Goal: Task Accomplishment & Management: Use online tool/utility

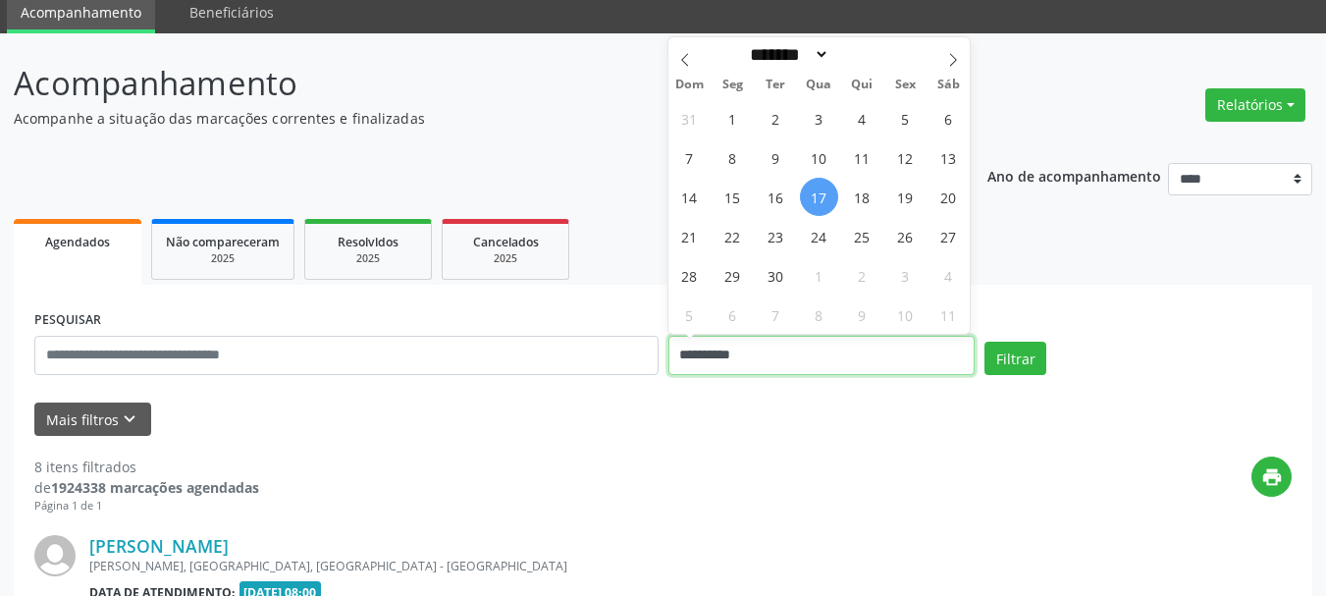
click at [781, 363] on input "**********" at bounding box center [821, 355] width 307 height 39
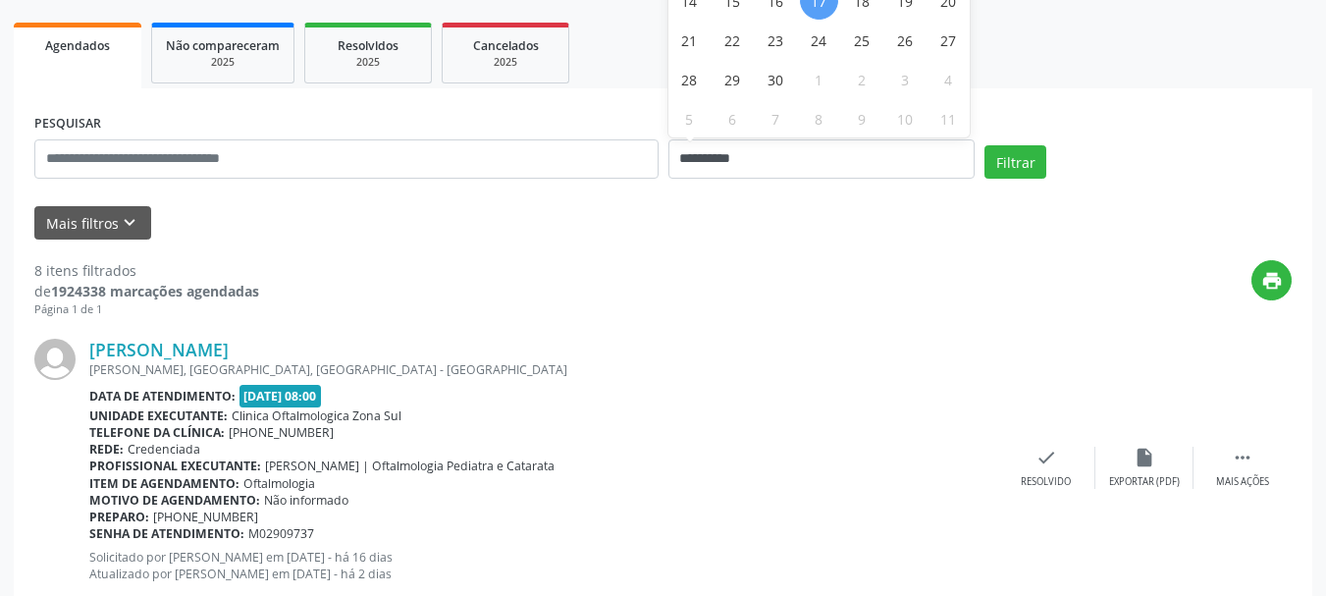
click at [815, 6] on span "17" at bounding box center [819, 0] width 38 height 38
type input "**********"
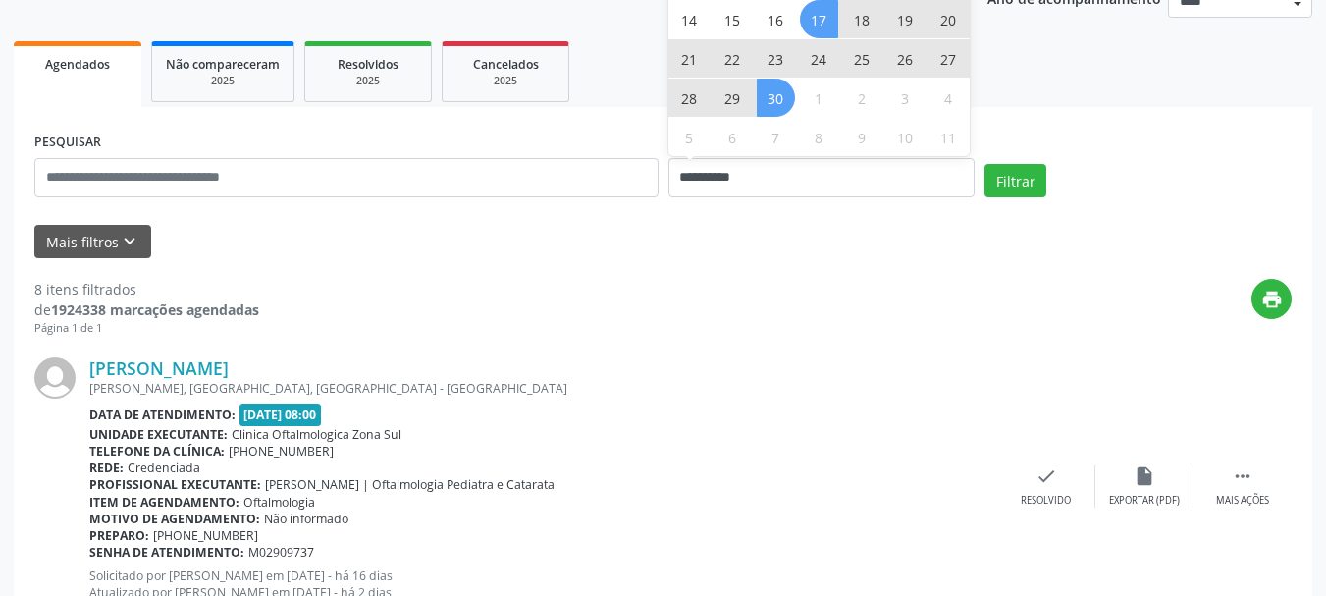
click at [780, 89] on span "30" at bounding box center [776, 98] width 38 height 38
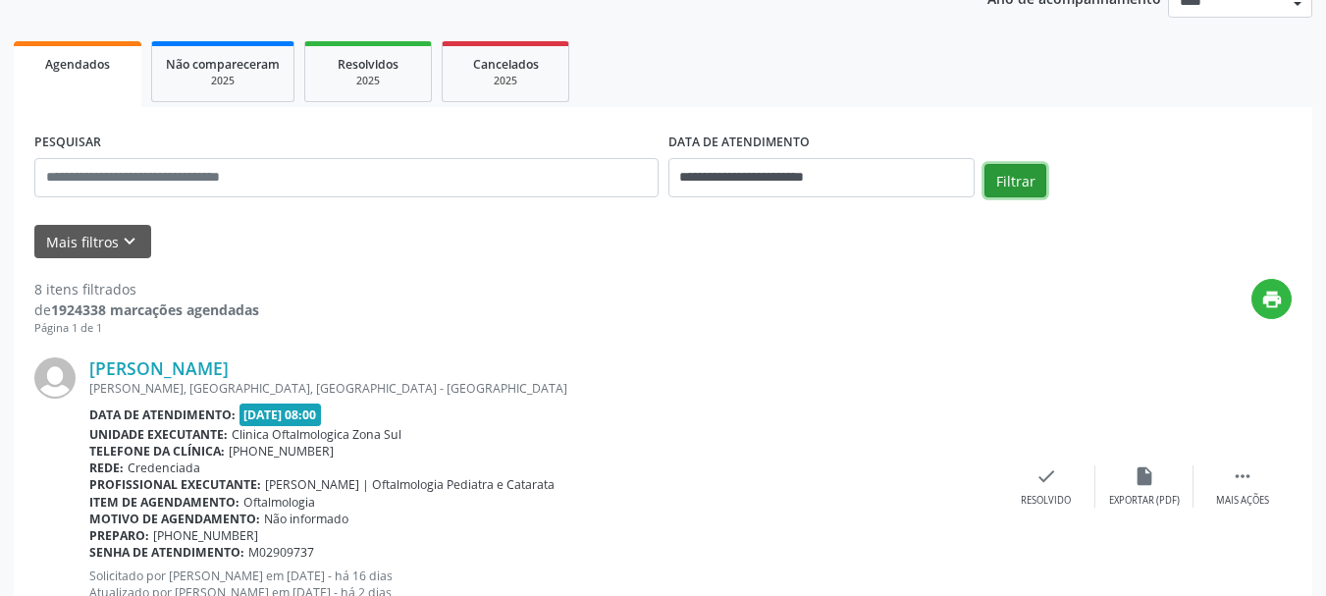
click at [996, 169] on button "Filtrar" at bounding box center [1015, 180] width 62 height 33
click at [100, 419] on b "Data de atendimento:" at bounding box center [162, 414] width 146 height 17
click at [113, 250] on button "Mais filtros keyboard_arrow_down" at bounding box center [92, 242] width 117 height 34
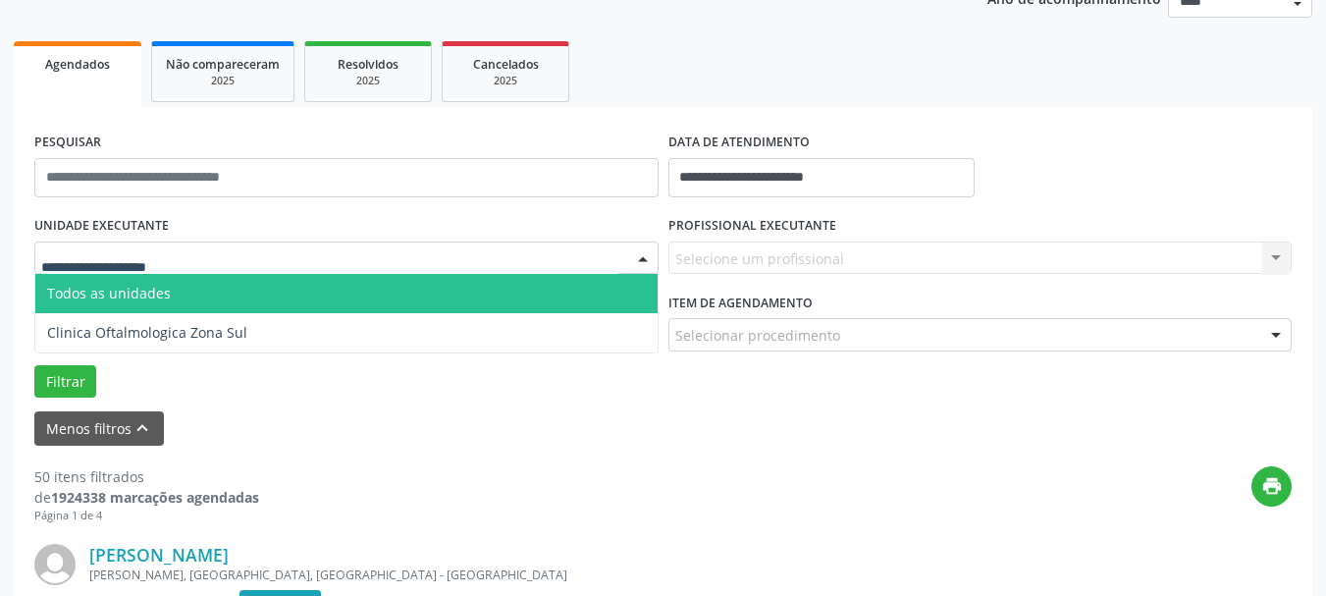
drag, startPoint x: 190, startPoint y: 265, endPoint x: 319, endPoint y: 280, distance: 129.4
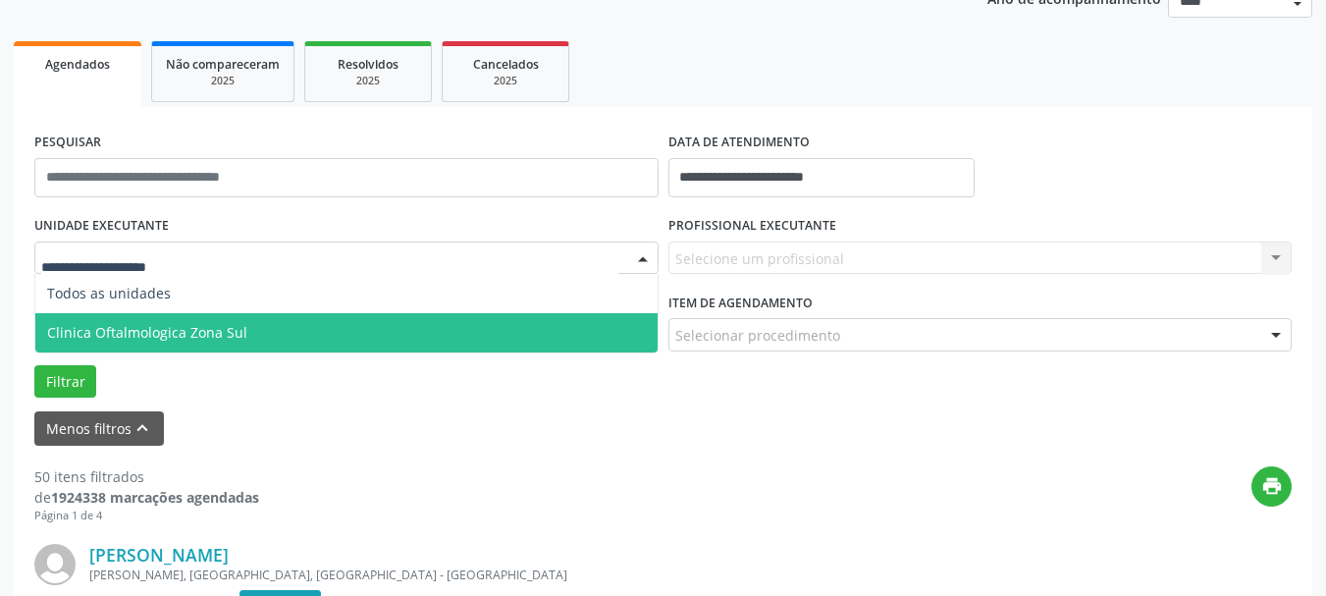
drag, startPoint x: 319, startPoint y: 320, endPoint x: 542, endPoint y: 312, distance: 222.9
click at [320, 321] on span "Clinica Oftalmologica Zona Sul" at bounding box center [346, 332] width 622 height 39
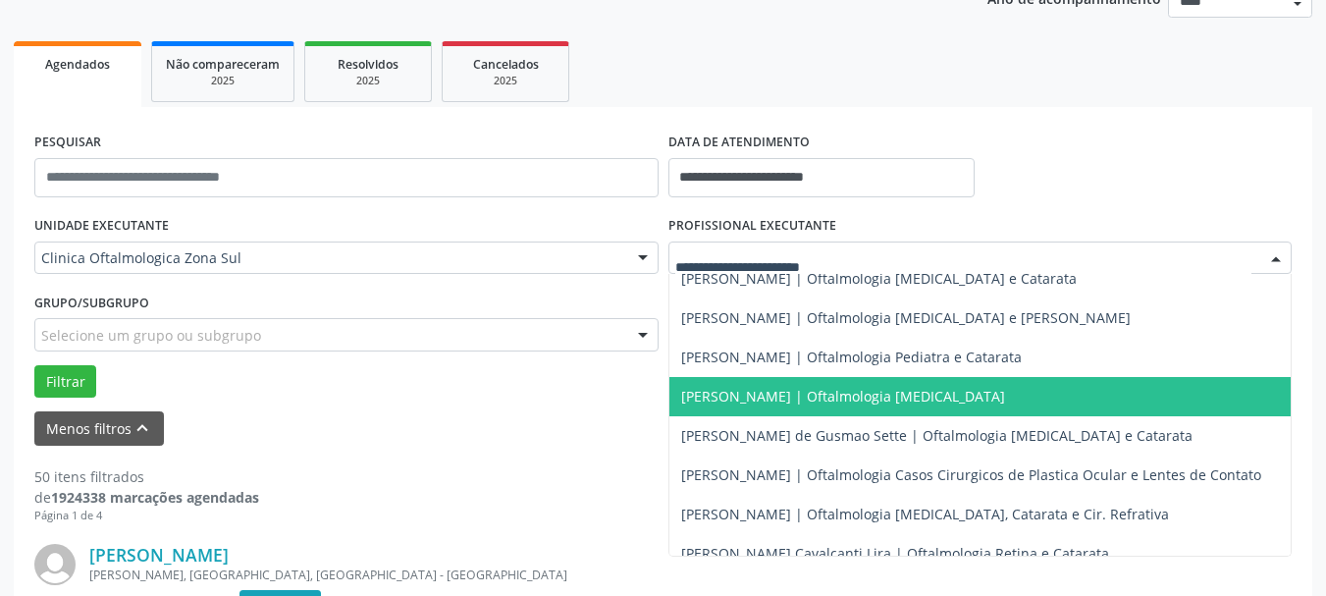
scroll to position [98, 0]
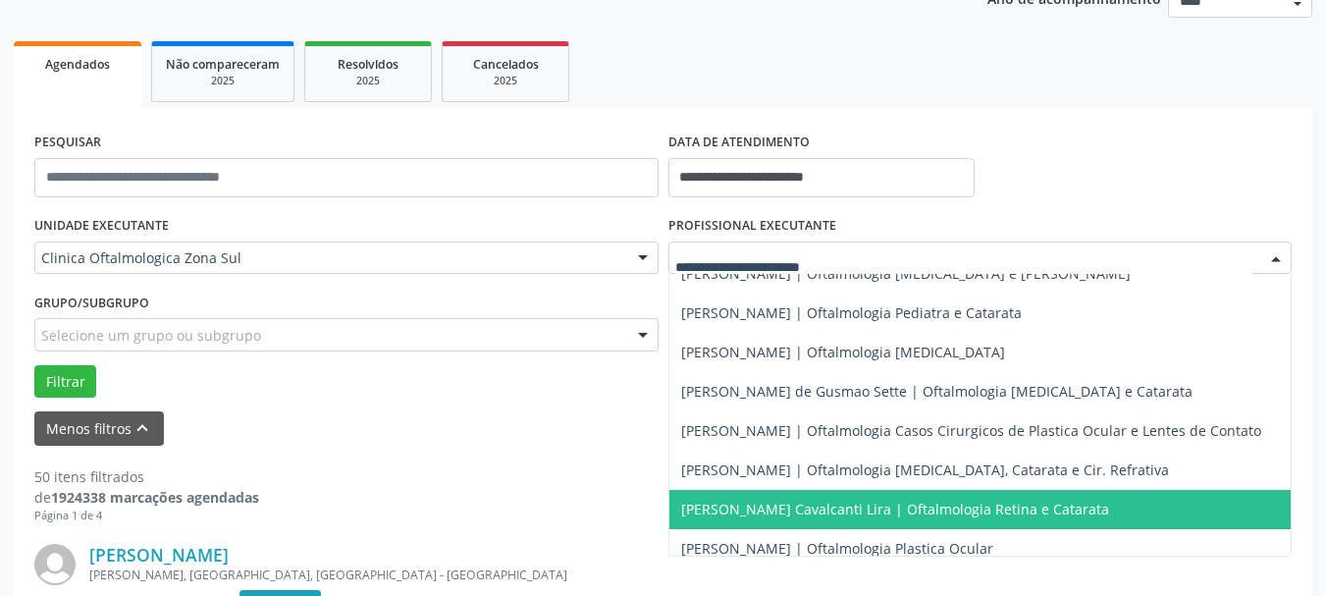
click at [750, 500] on span "[PERSON_NAME] Cavalcanti Lira | Oftalmologia Retina e Catarata" at bounding box center [895, 509] width 428 height 19
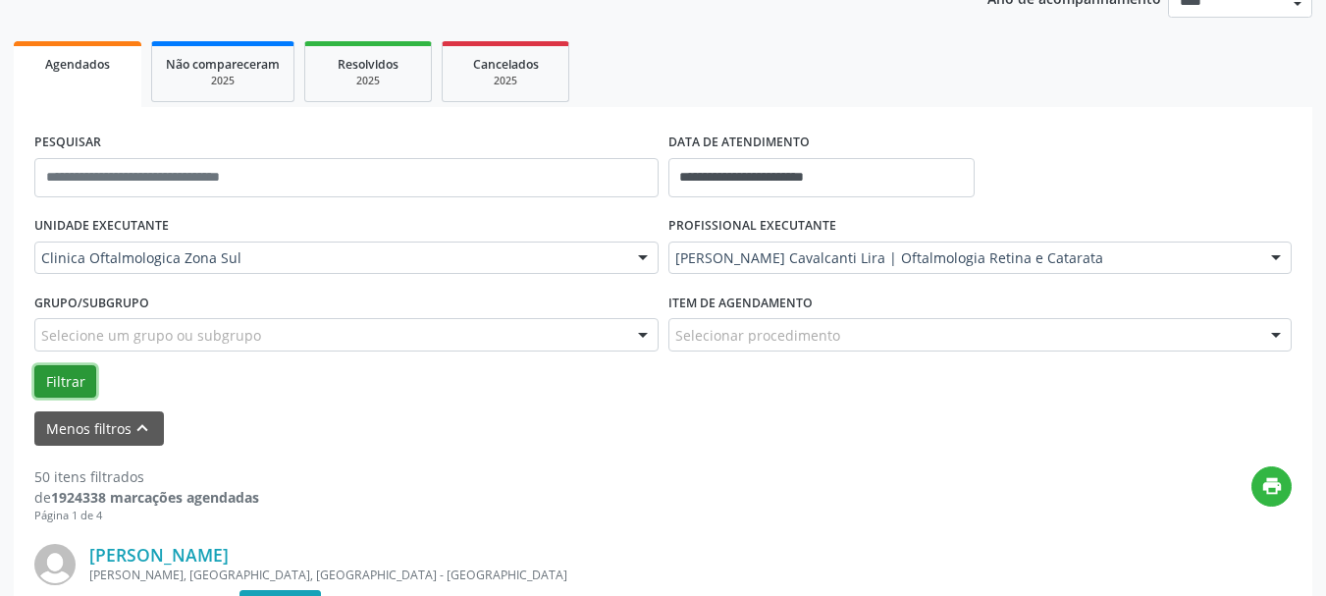
click at [85, 378] on button "Filtrar" at bounding box center [65, 381] width 62 height 33
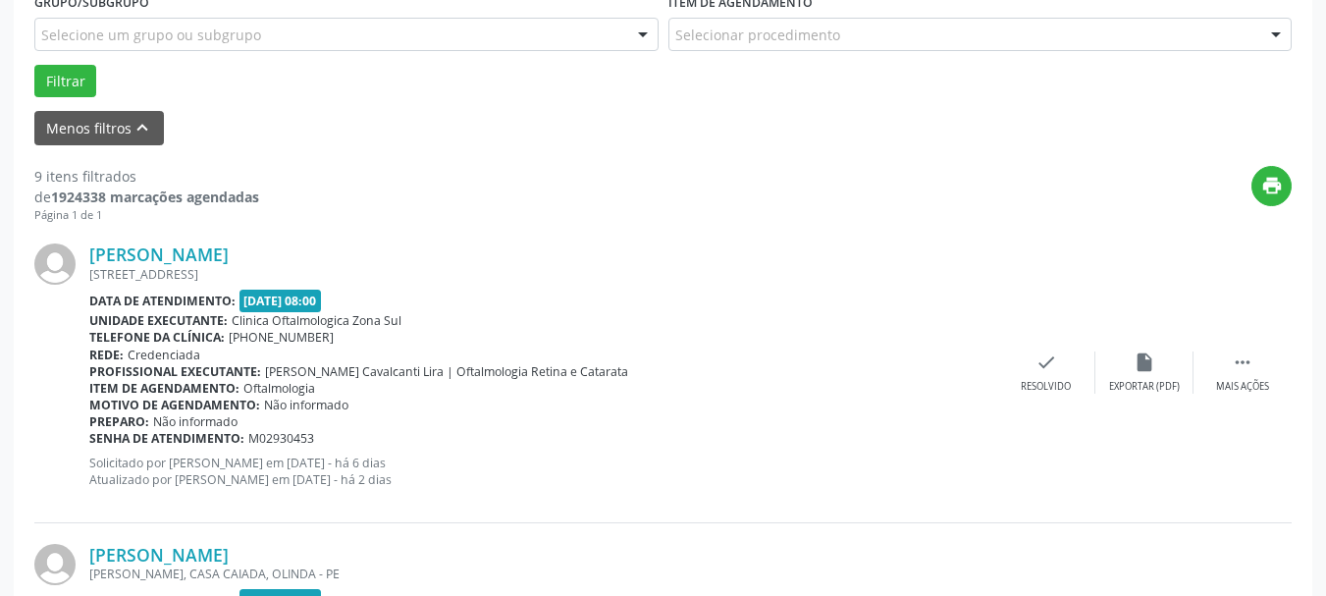
scroll to position [555, 0]
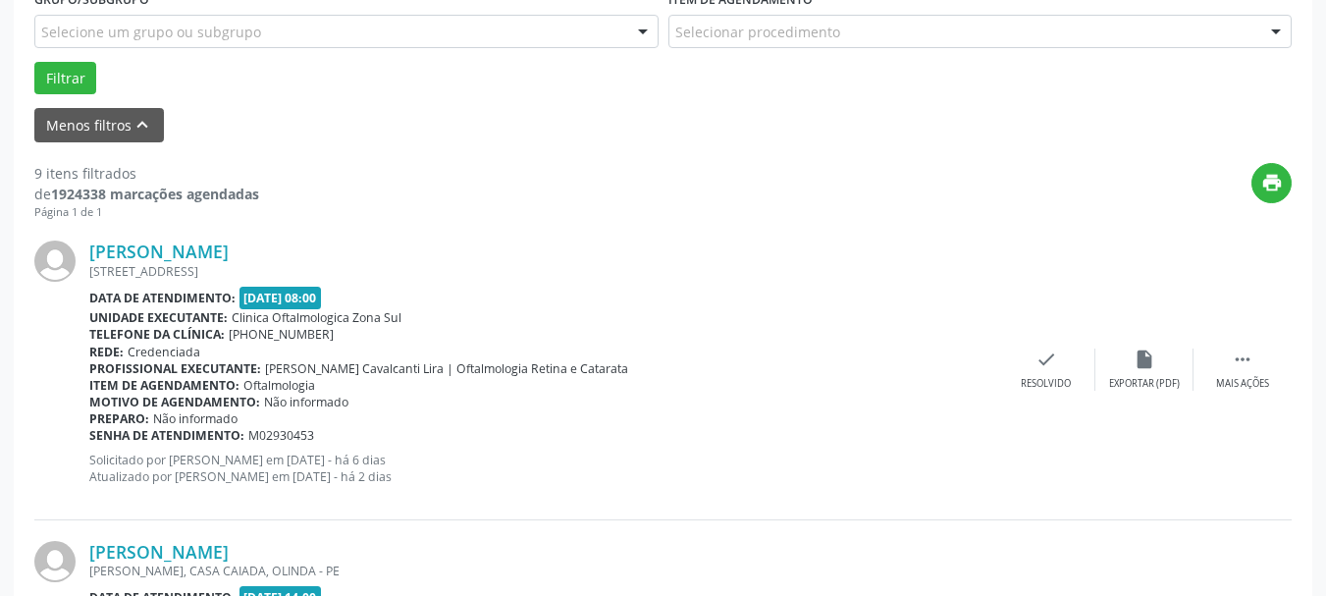
drag, startPoint x: 280, startPoint y: 248, endPoint x: 79, endPoint y: 207, distance: 204.4
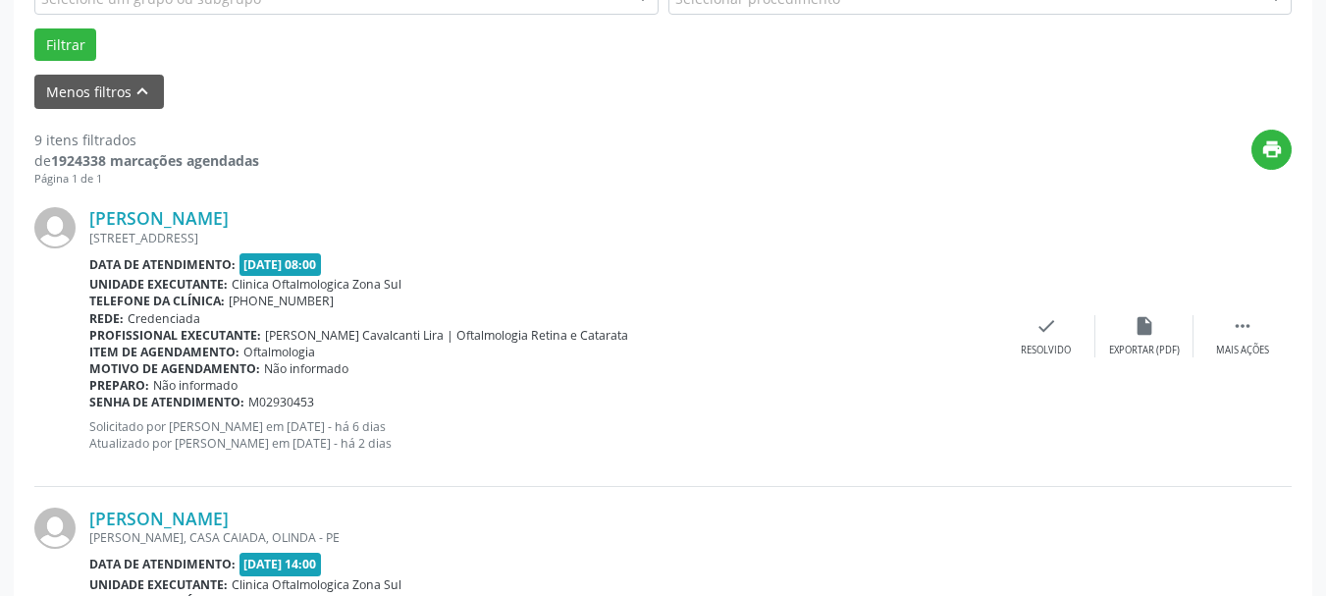
scroll to position [160, 0]
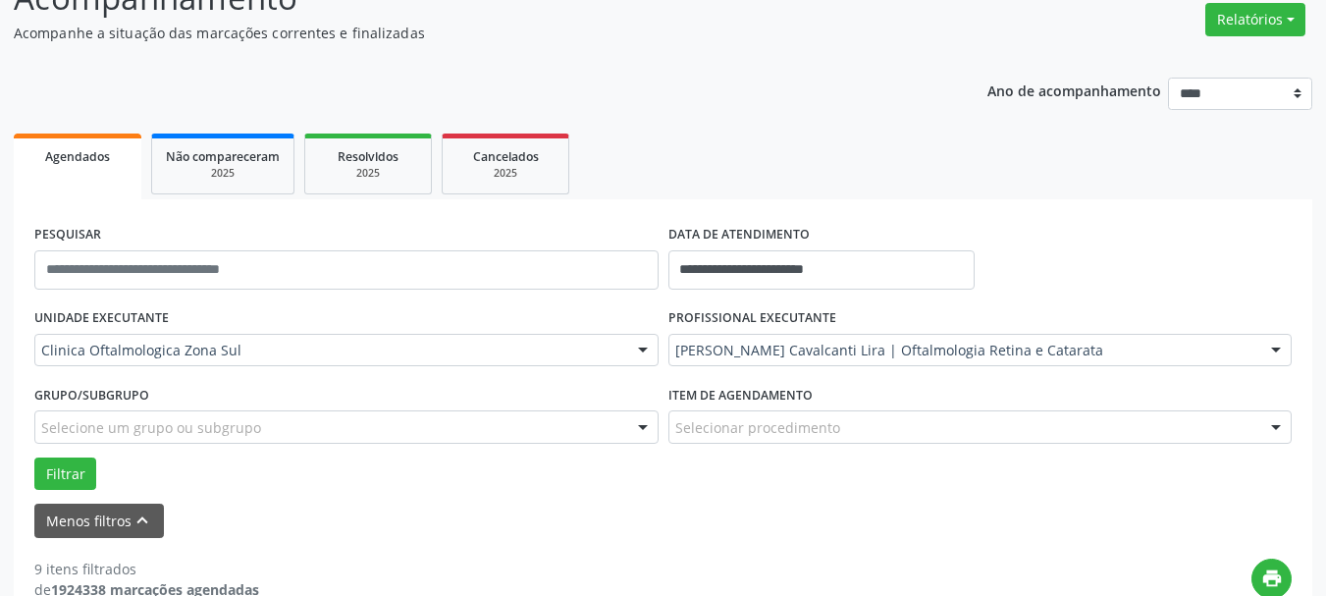
click at [803, 339] on div "[PERSON_NAME] Cavalcanti Lira | Oftalmologia Retina e Catarata" at bounding box center [980, 350] width 624 height 33
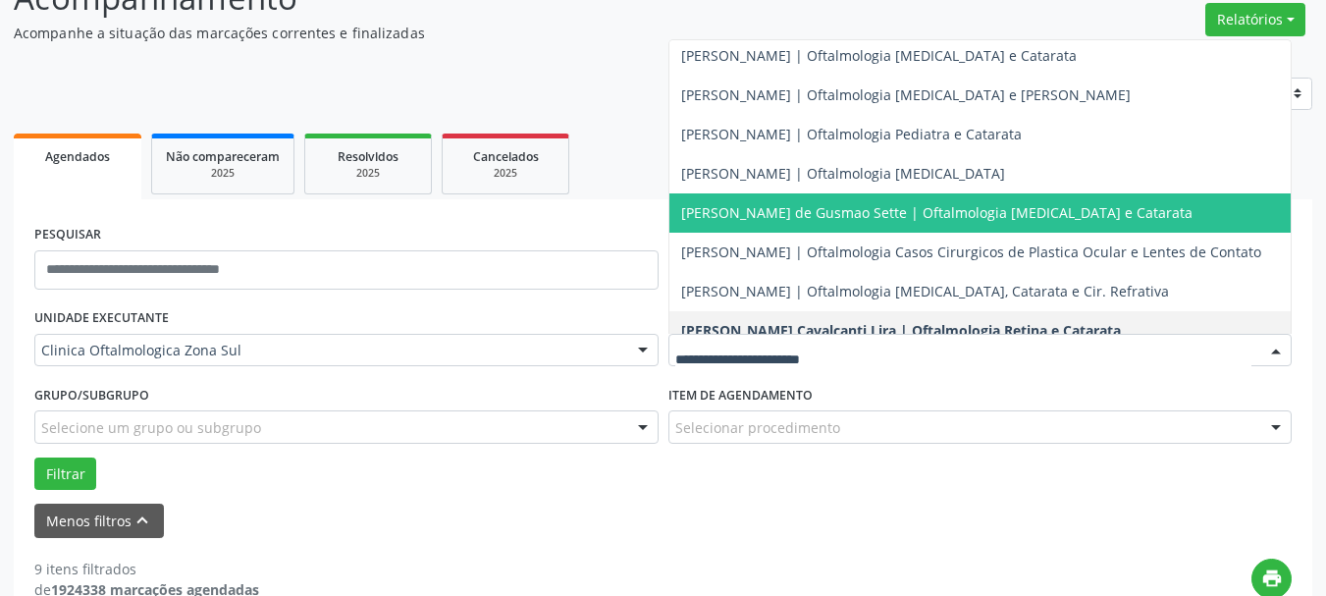
scroll to position [0, 0]
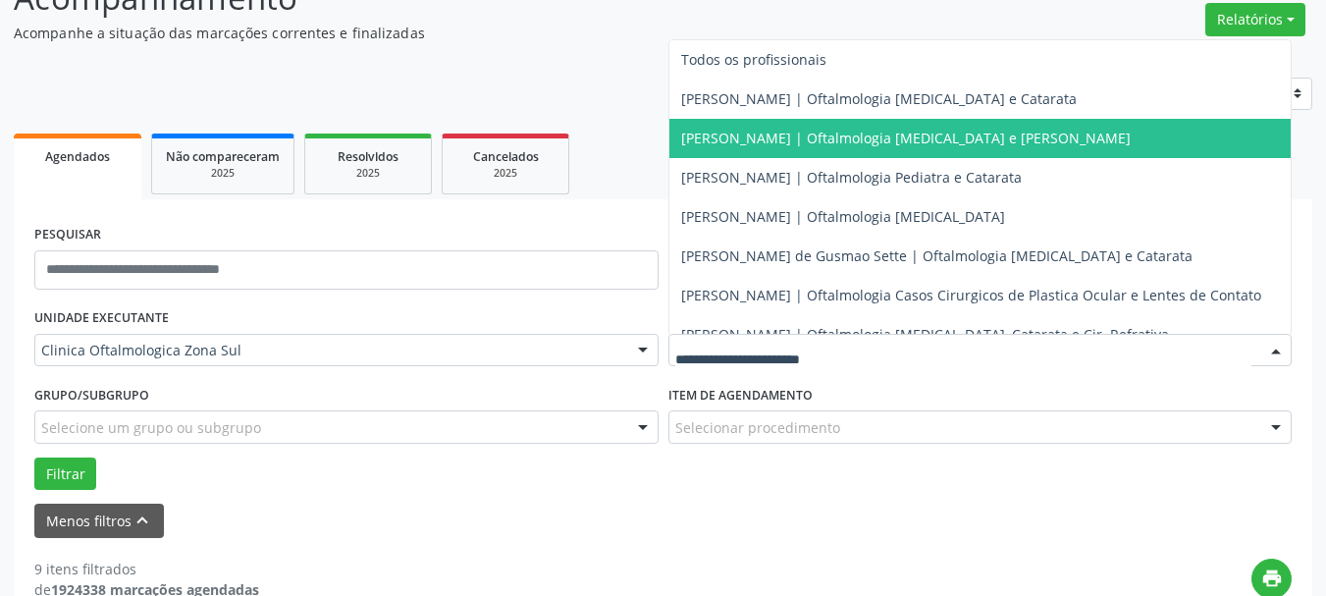
click at [748, 149] on span "[PERSON_NAME] | Oftalmologia [MEDICAL_DATA] e [PERSON_NAME]" at bounding box center [980, 138] width 622 height 39
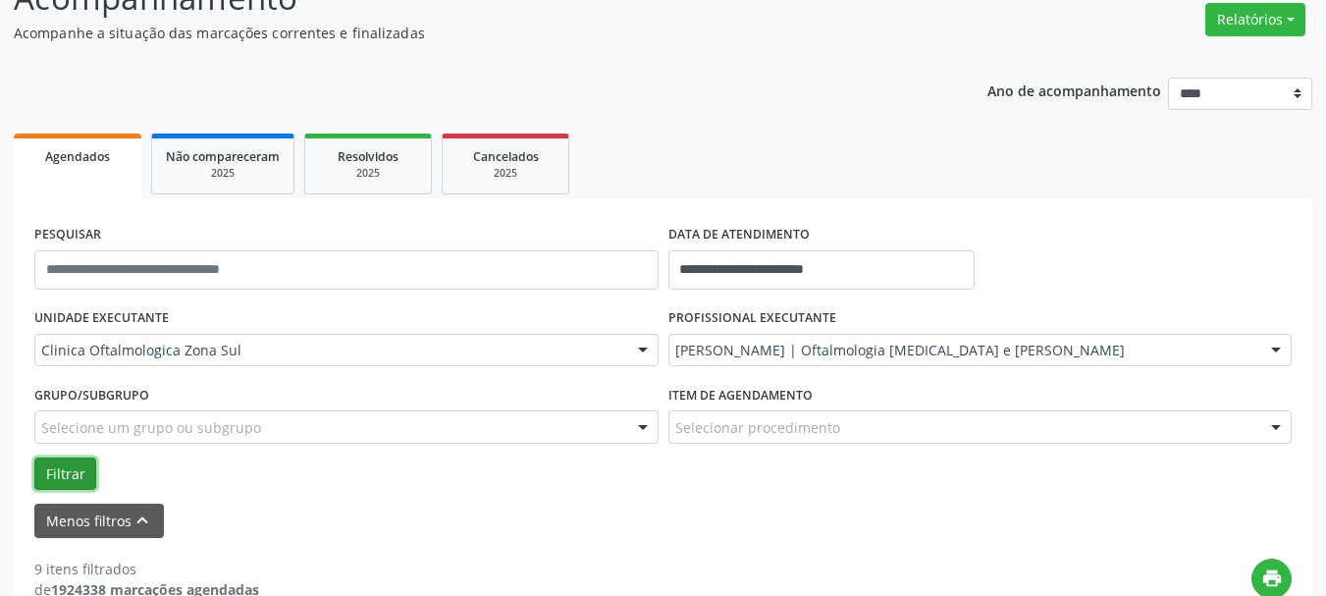
click at [82, 467] on button "Filtrar" at bounding box center [65, 473] width 62 height 33
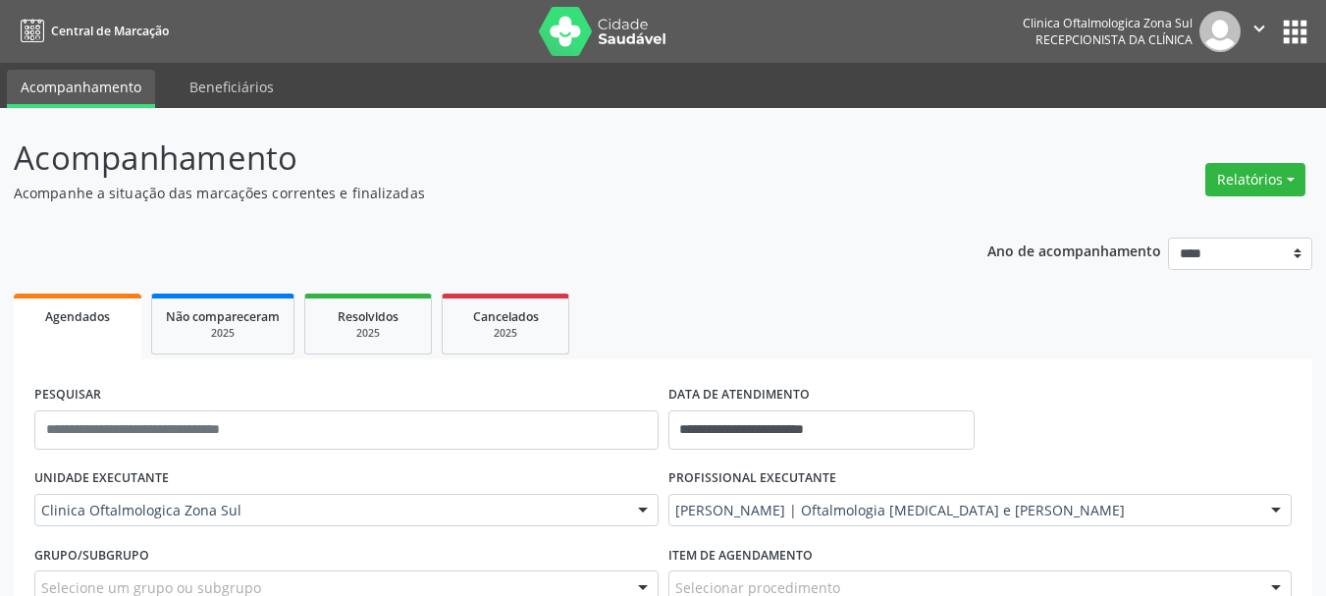
click at [1242, 36] on button "" at bounding box center [1258, 31] width 37 height 41
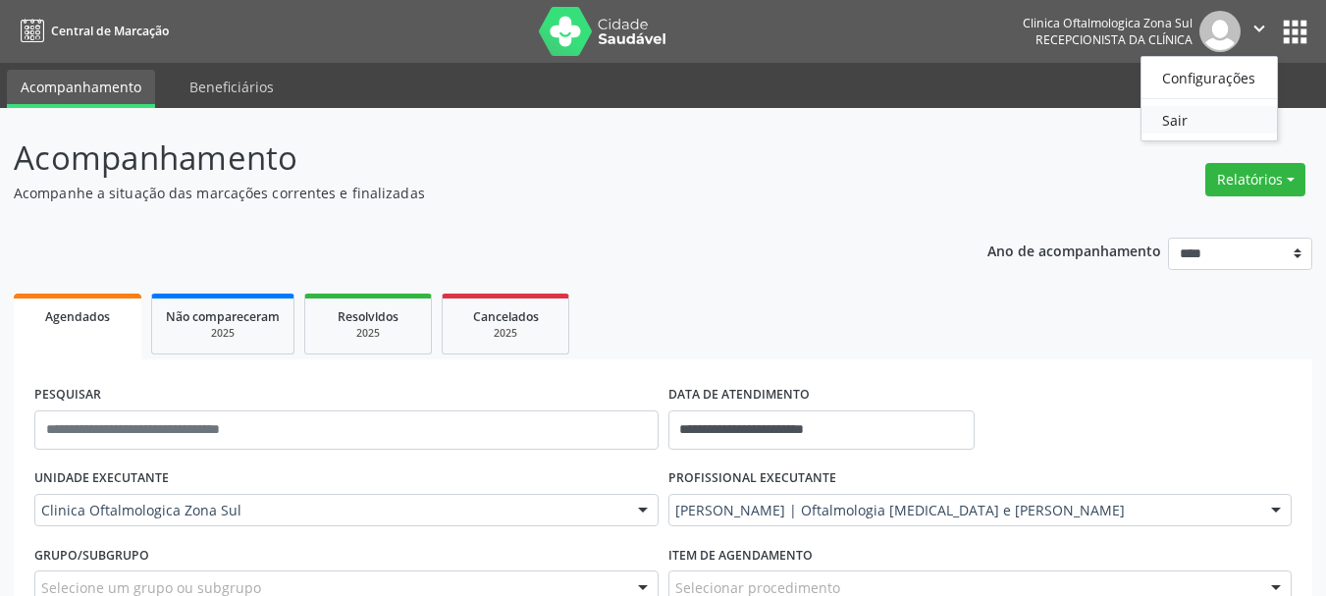
click at [1192, 132] on link "Sair" at bounding box center [1208, 119] width 135 height 27
